Goal: Contribute content

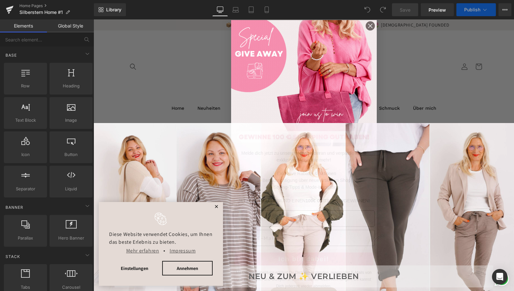
click at [215, 206] on button "✕" at bounding box center [216, 207] width 8 height 5
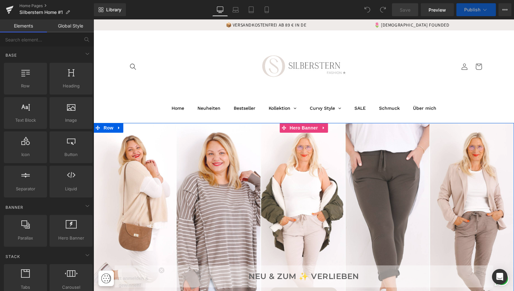
click at [220, 192] on div at bounding box center [304, 226] width 420 height 207
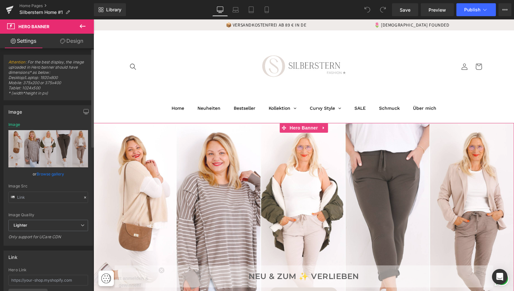
click at [49, 173] on link "Browse gallery" at bounding box center [51, 173] width 28 height 11
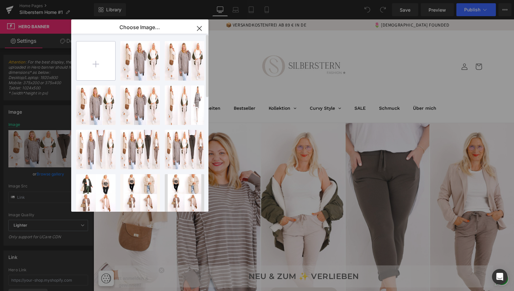
click at [90, 60] on input "file" at bounding box center [95, 60] width 39 height 39
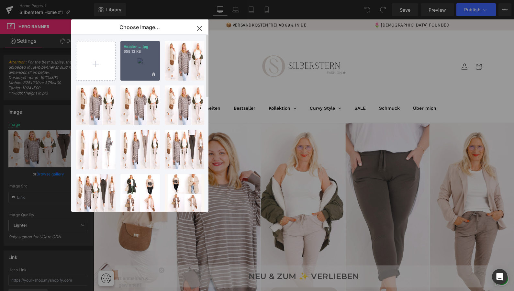
click at [143, 60] on div "Header ....jpg 659.13 KB" at bounding box center [139, 60] width 39 height 39
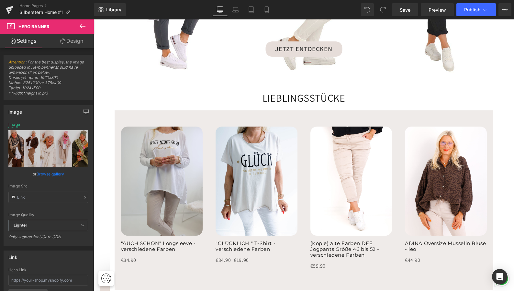
scroll to position [908, 0]
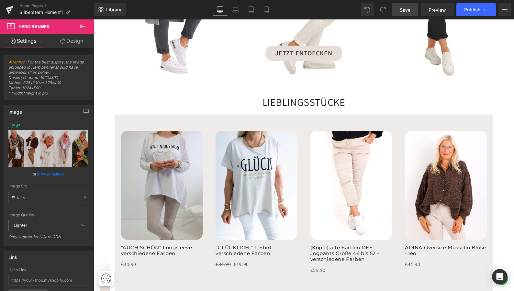
click at [408, 10] on span "Save" at bounding box center [405, 9] width 11 height 7
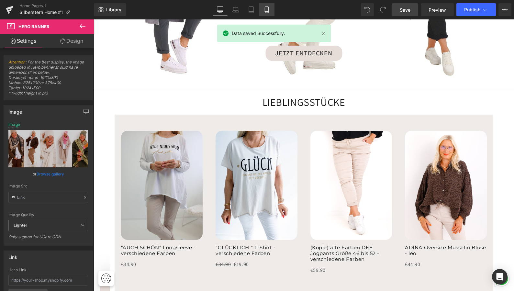
click at [267, 9] on icon at bounding box center [266, 9] width 6 height 6
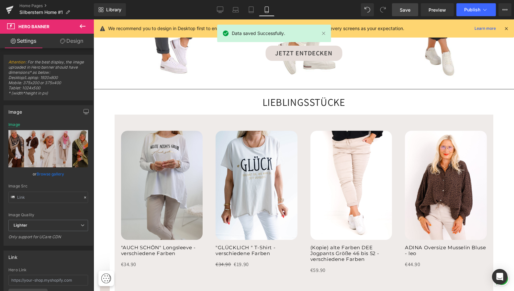
scroll to position [0, 0]
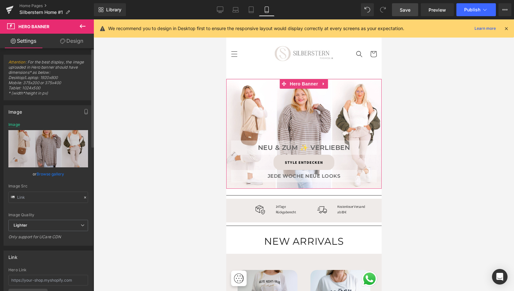
click at [42, 174] on link "Browse gallery" at bounding box center [51, 173] width 28 height 11
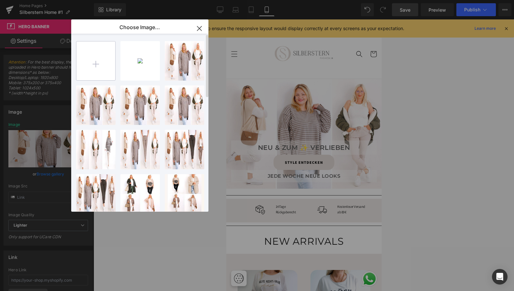
click at [93, 51] on input "file" at bounding box center [95, 60] width 39 height 39
type input "C:\fakepath\14.9. mobil final.jpg"
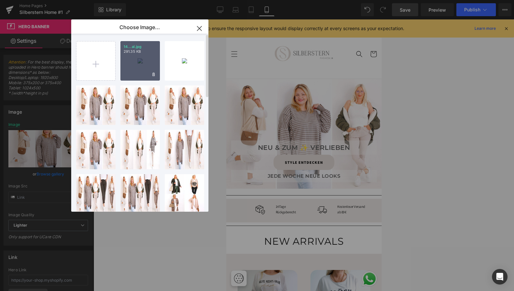
click at [148, 60] on div "14...al.jpg 291.35 KB" at bounding box center [139, 60] width 39 height 39
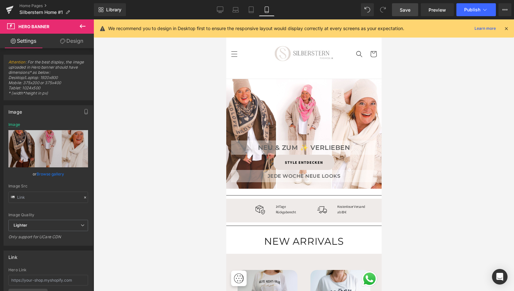
click at [408, 11] on span "Save" at bounding box center [405, 9] width 11 height 7
click at [440, 8] on span "Preview" at bounding box center [436, 9] width 17 height 7
click at [473, 9] on span "Publish" at bounding box center [472, 9] width 16 height 5
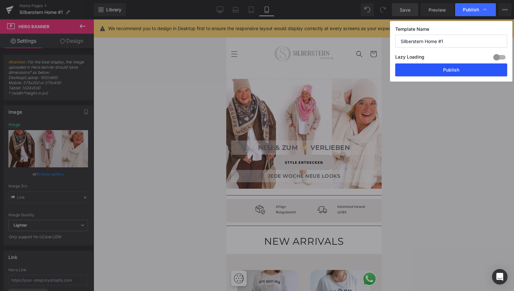
click at [450, 70] on button "Publish" at bounding box center [451, 69] width 112 height 13
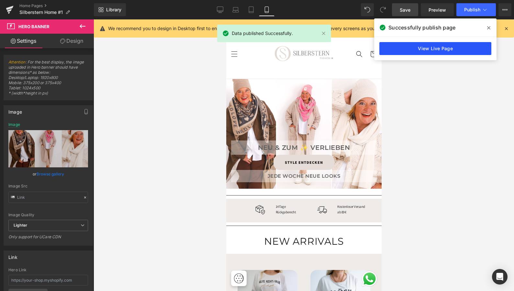
click at [431, 47] on link "View Live Page" at bounding box center [435, 48] width 112 height 13
